Goal: Information Seeking & Learning: Learn about a topic

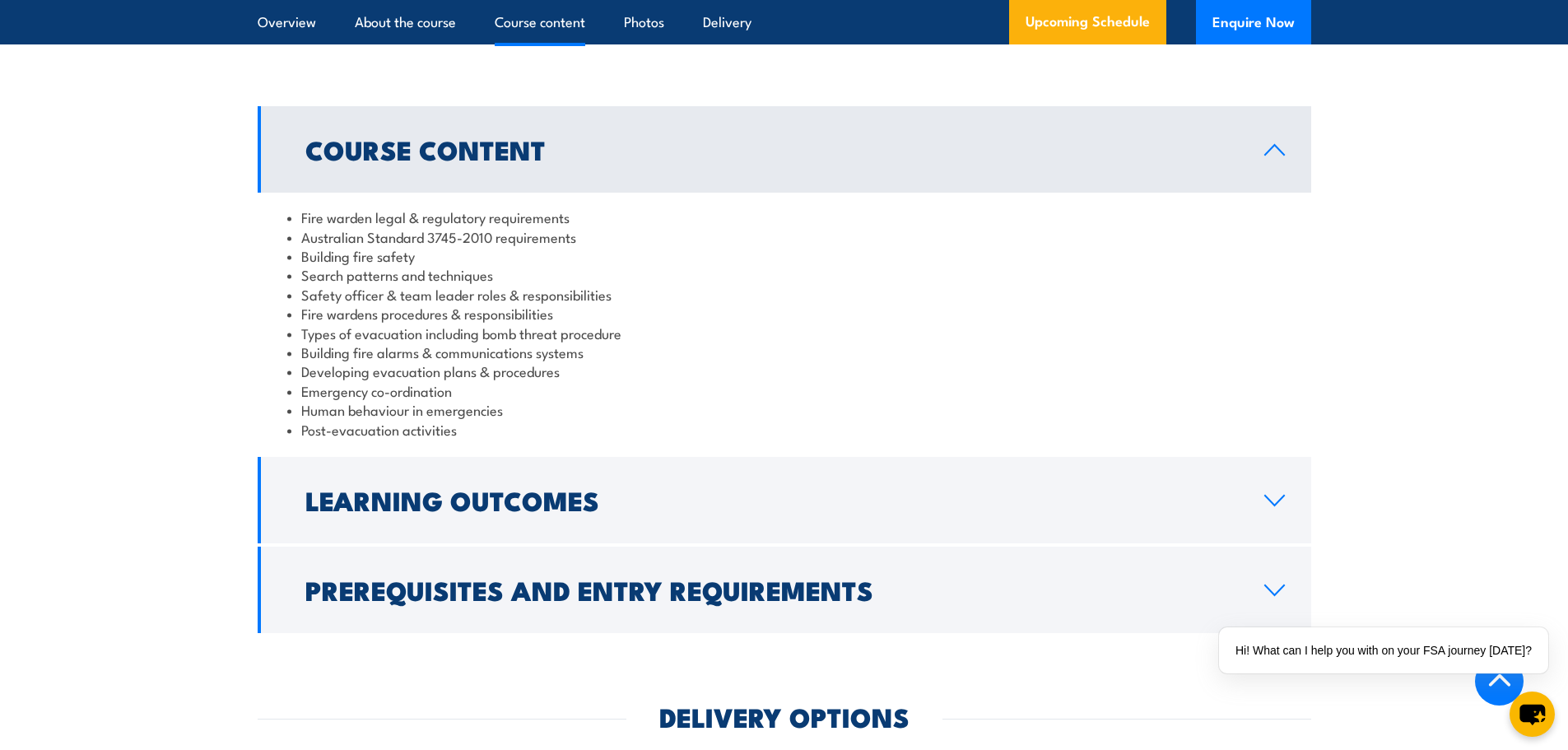
scroll to position [1647, 0]
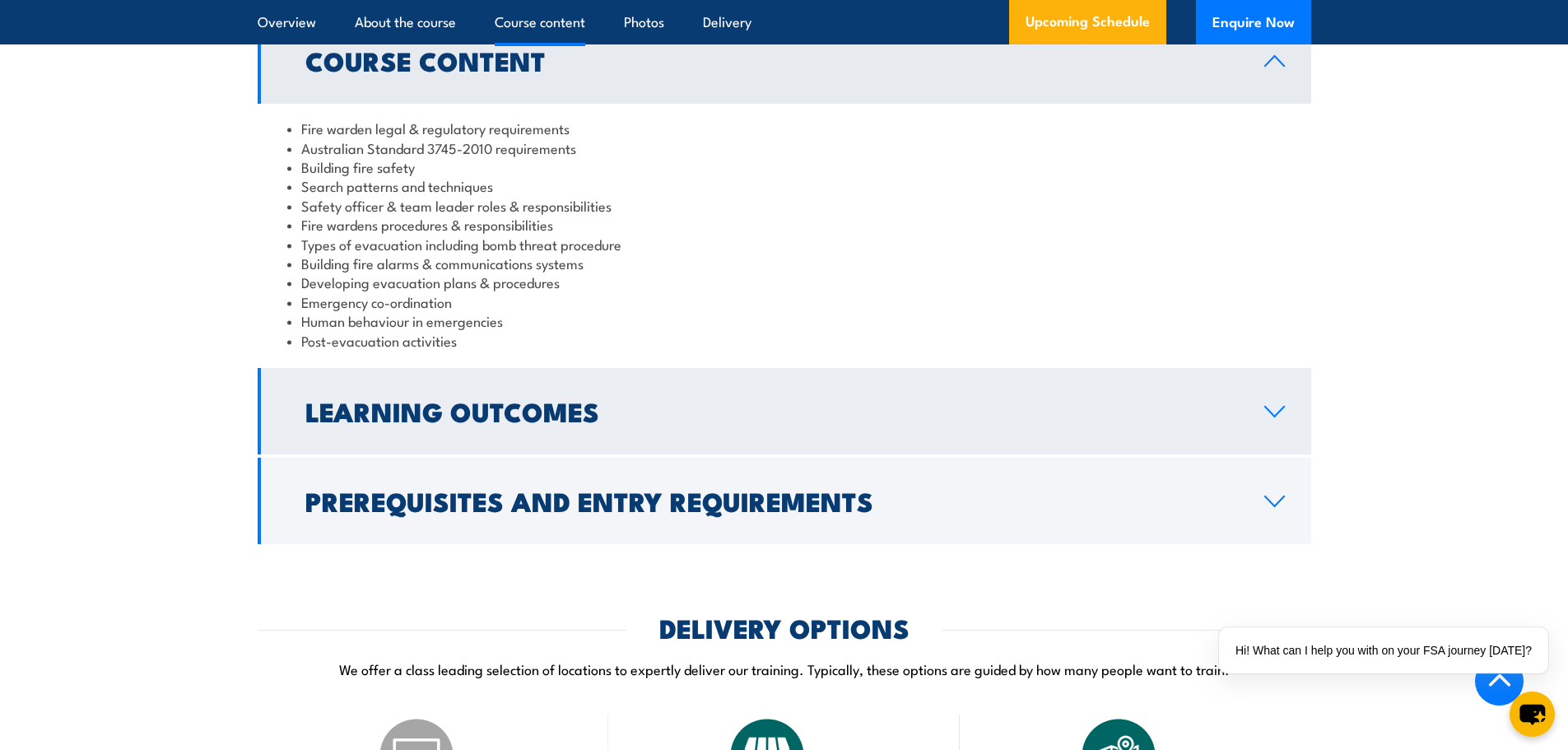
click at [494, 422] on h2 "Learning Outcomes" at bounding box center [772, 410] width 932 height 23
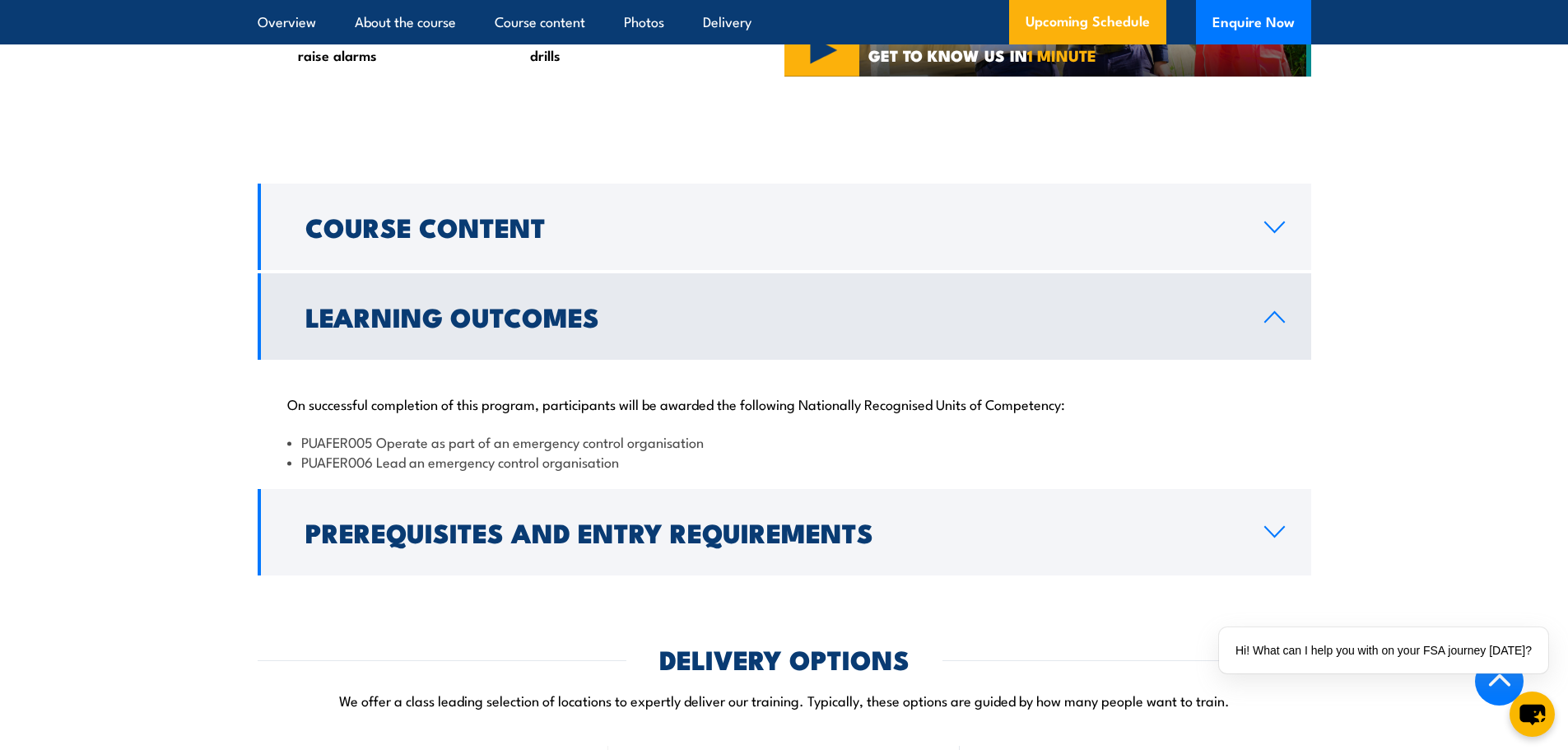
scroll to position [1482, 0]
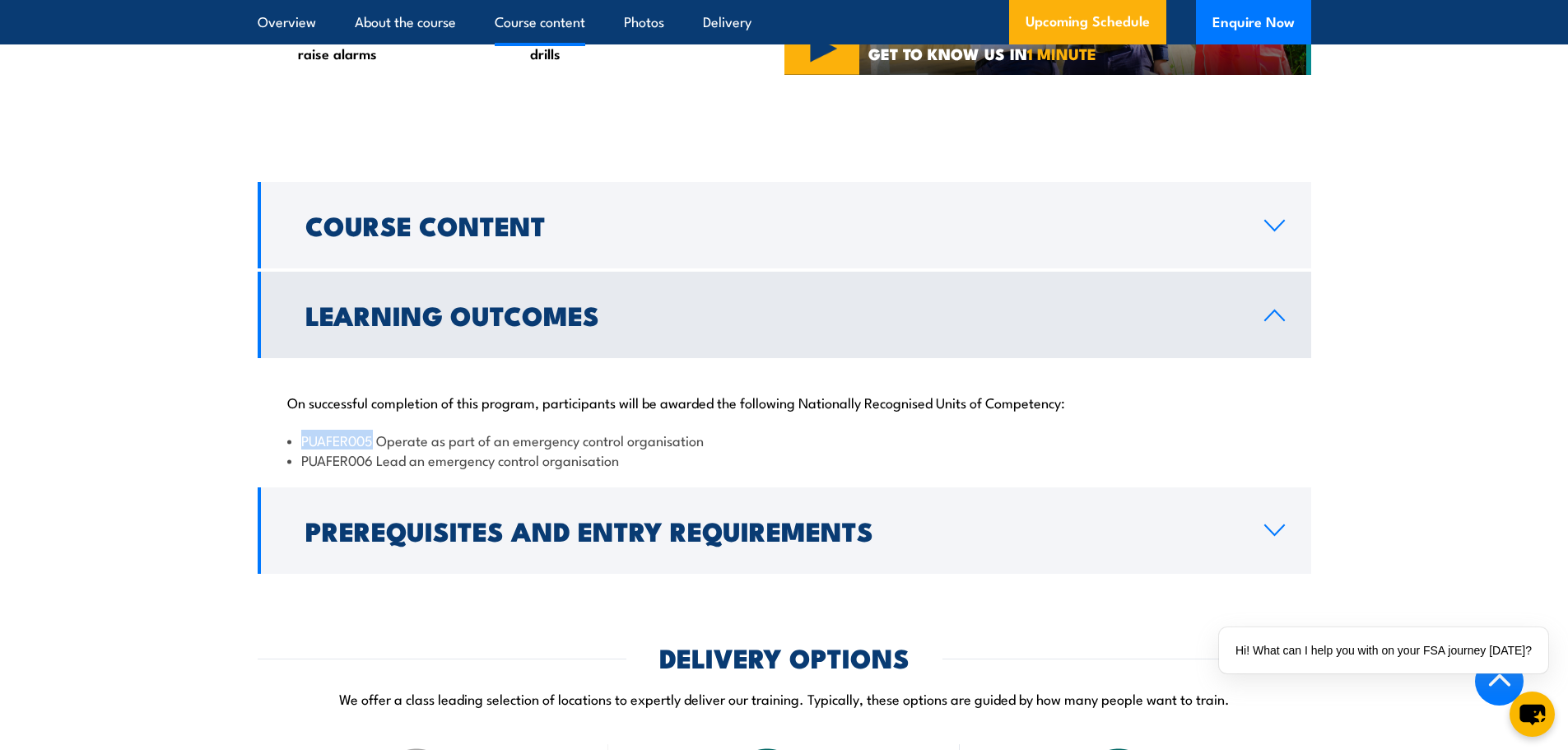
drag, startPoint x: 304, startPoint y: 456, endPoint x: 373, endPoint y: 462, distance: 69.3
click at [373, 449] on li "PUAFER005 Operate as part of an emergency control organisation" at bounding box center [784, 440] width 995 height 19
copy li "PUAFER005"
click at [348, 469] on li "PUAFER006 Lead an emergency control organisation" at bounding box center [784, 460] width 995 height 19
click at [349, 469] on li "PUAFER006 Lead an emergency control organisation" at bounding box center [784, 460] width 995 height 19
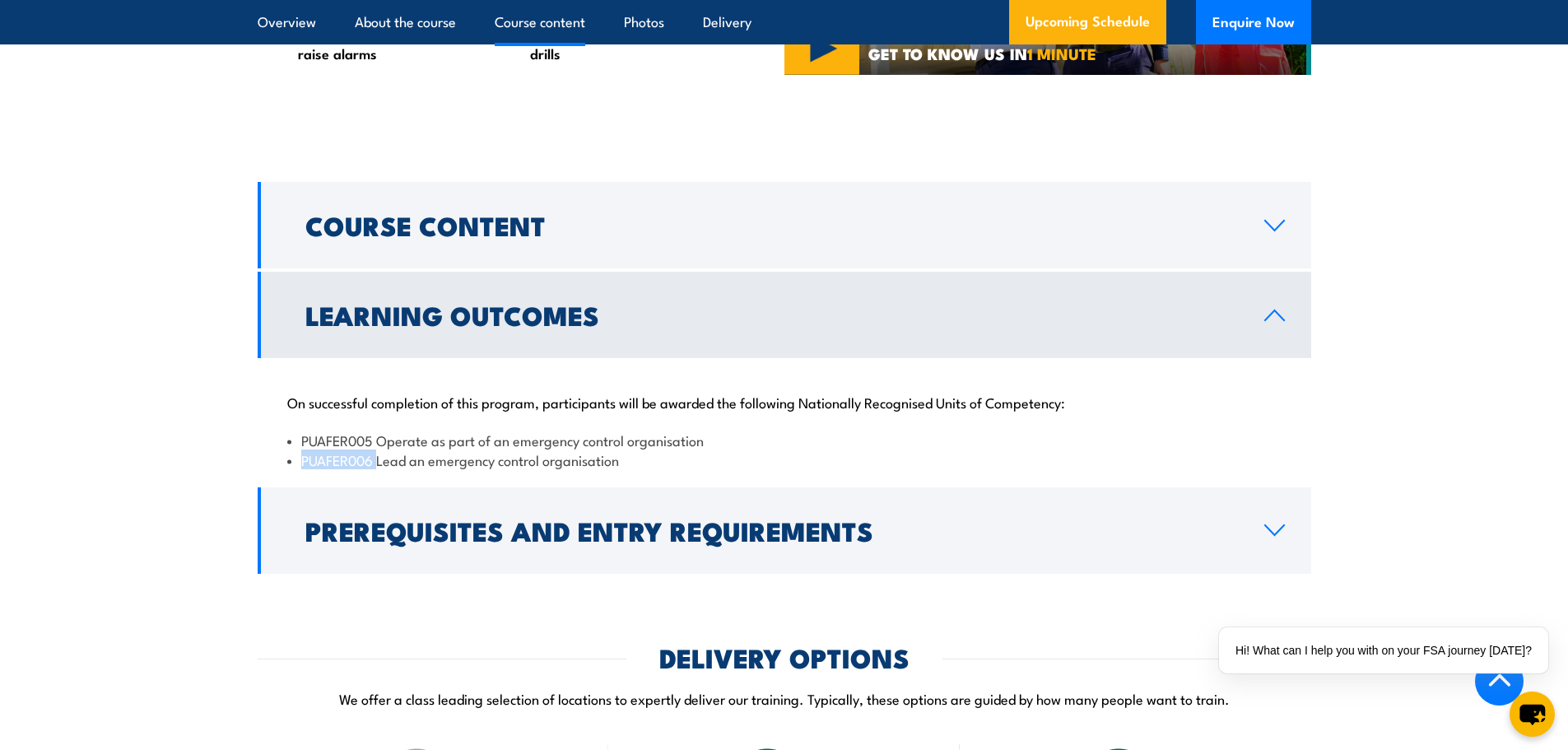
copy li "PUAFER006"
click at [716, 449] on li "PUAFER005 Operate as part of an emergency control organisation" at bounding box center [784, 440] width 995 height 19
drag, startPoint x: 712, startPoint y: 463, endPoint x: 272, endPoint y: 463, distance: 440.0
click at [272, 463] on div "On successful completion of this program, participants will be awarded the foll…" at bounding box center [784, 421] width 1053 height 126
copy li "PUAFER005 Operate as part of an emergency control organisation"
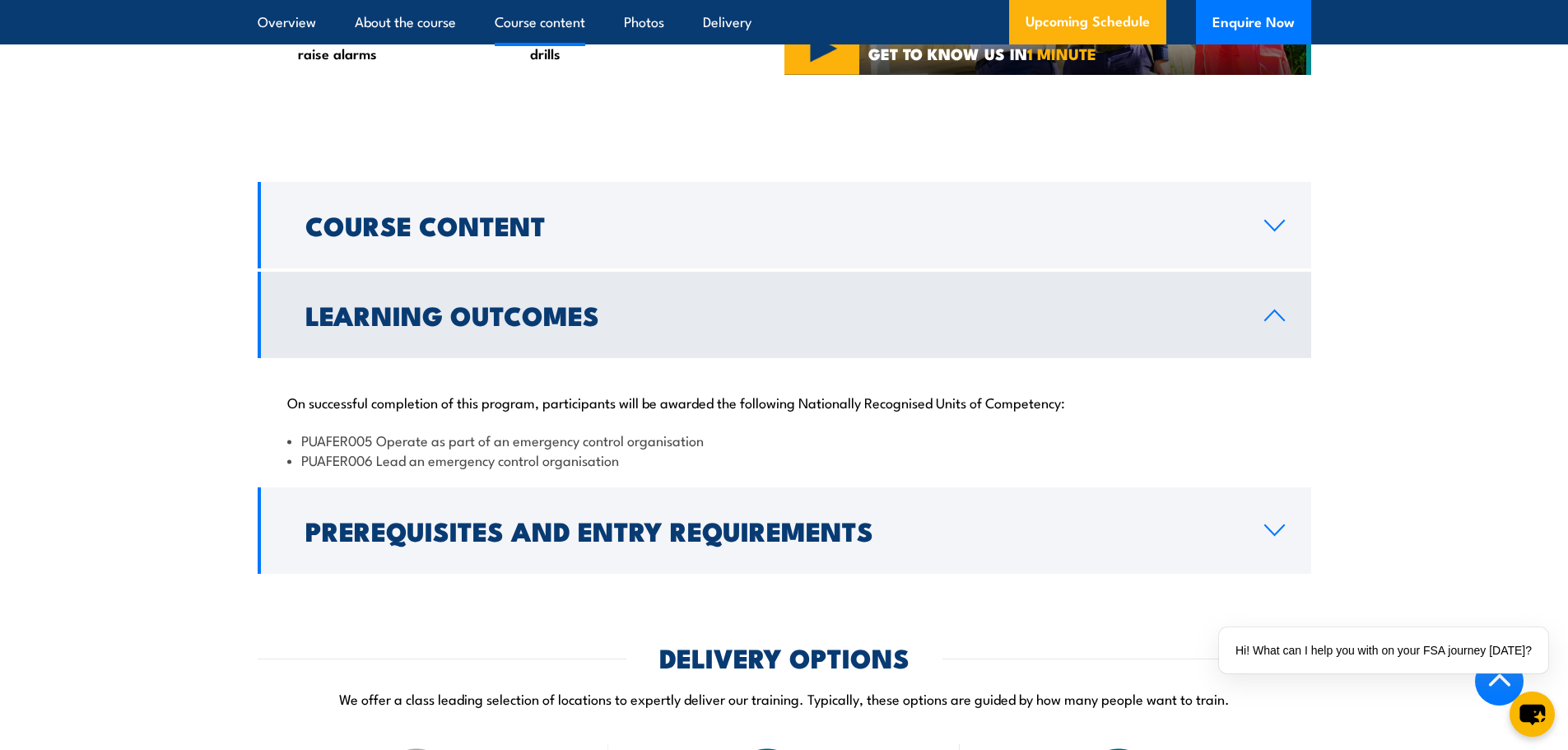
click at [641, 469] on li "PUAFER006 Lead an emergency control organisation" at bounding box center [784, 460] width 995 height 19
drag, startPoint x: 626, startPoint y: 480, endPoint x: 262, endPoint y: 477, distance: 364.0
click at [262, 477] on div "On successful completion of this program, participants will be awarded the foll…" at bounding box center [784, 421] width 1053 height 126
copy li "PUAFER006 Lead an emergency control organisation"
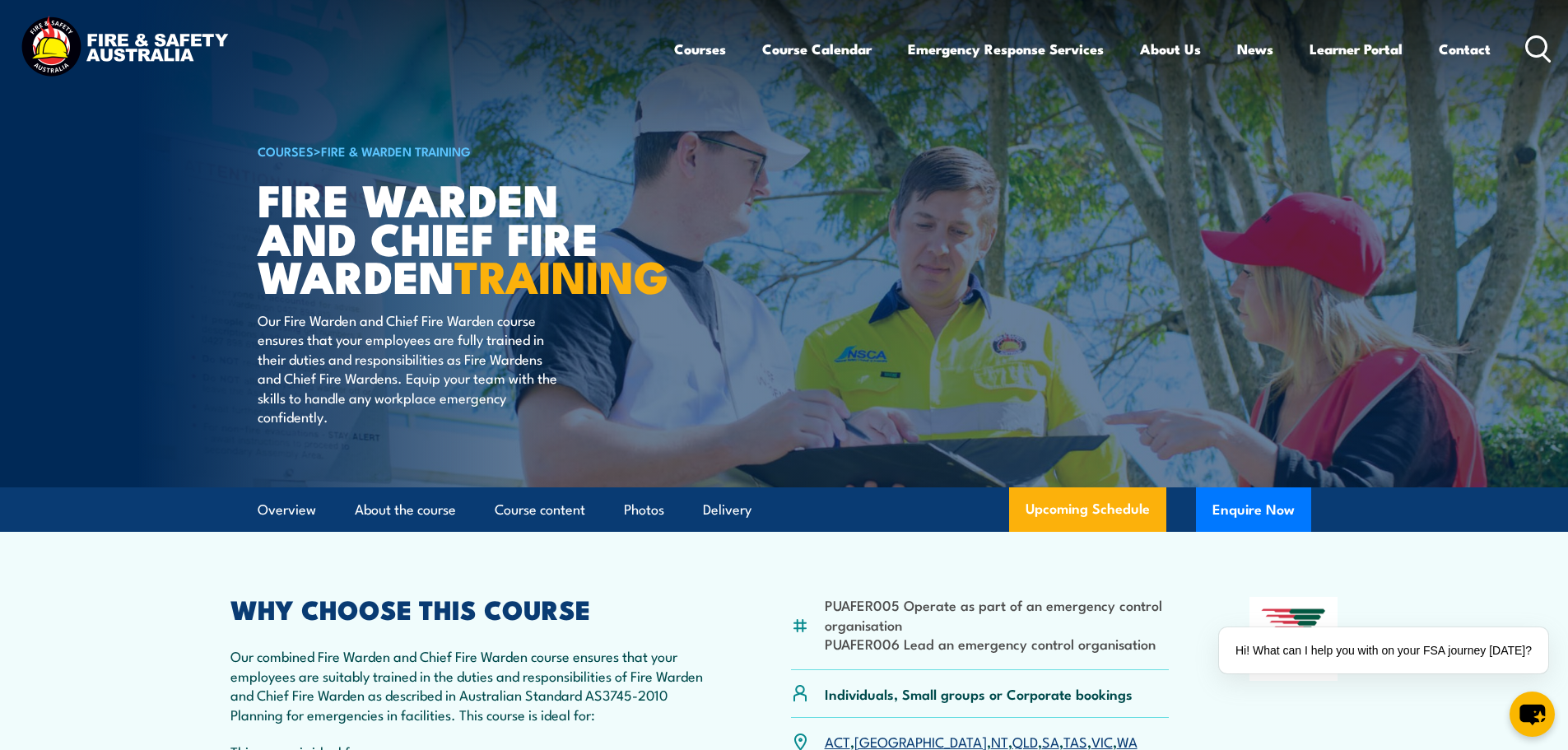
scroll to position [0, 0]
